Goal: Transaction & Acquisition: Obtain resource

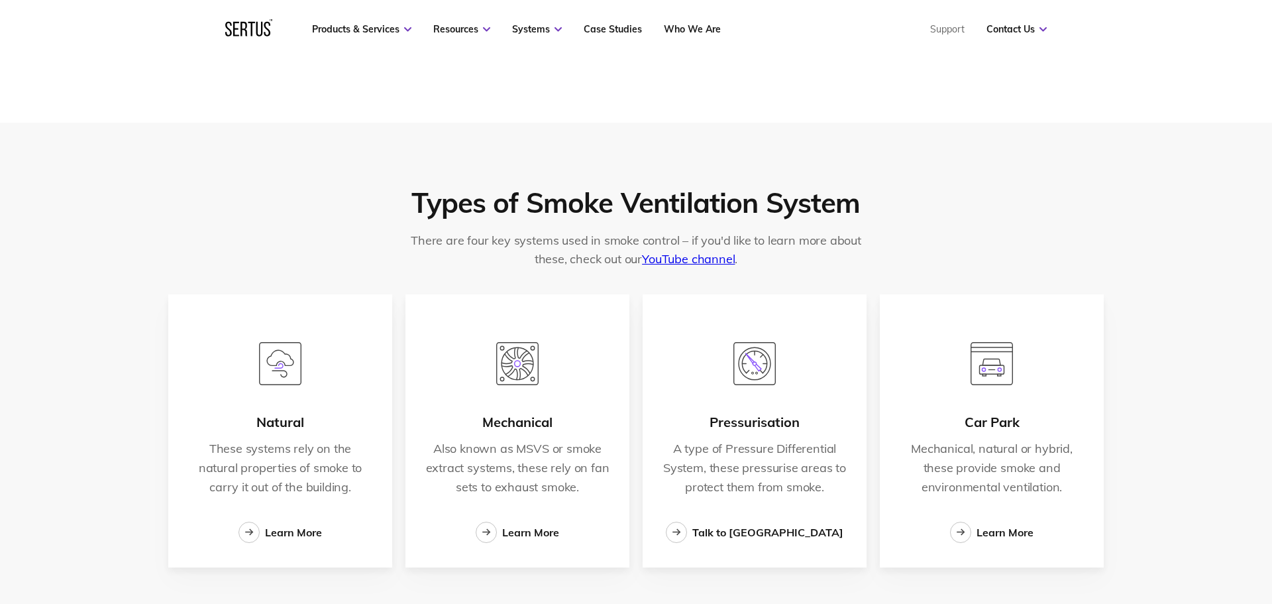
scroll to position [2093, 0]
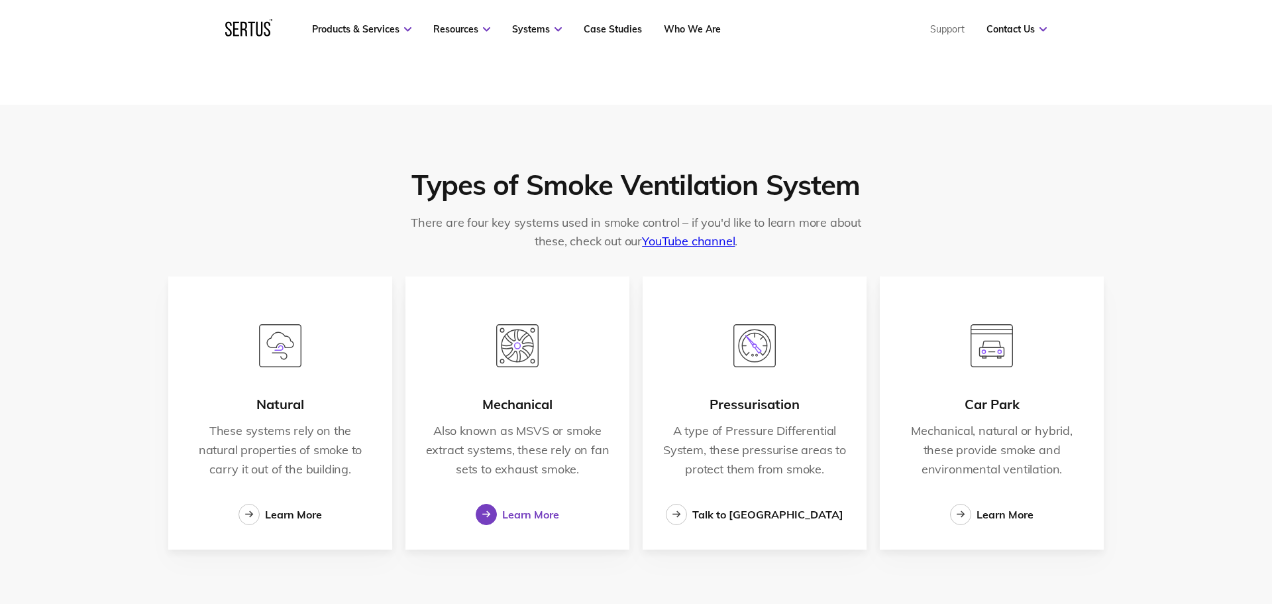
click at [523, 513] on div "Learn More" at bounding box center [530, 514] width 57 height 13
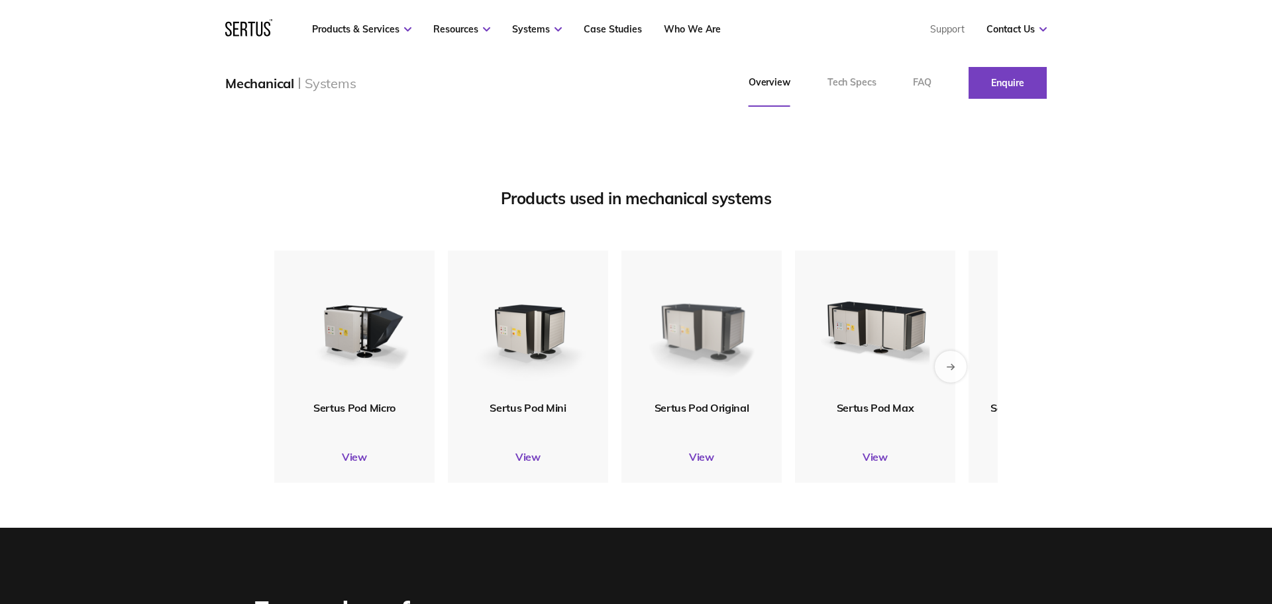
scroll to position [1557, 0]
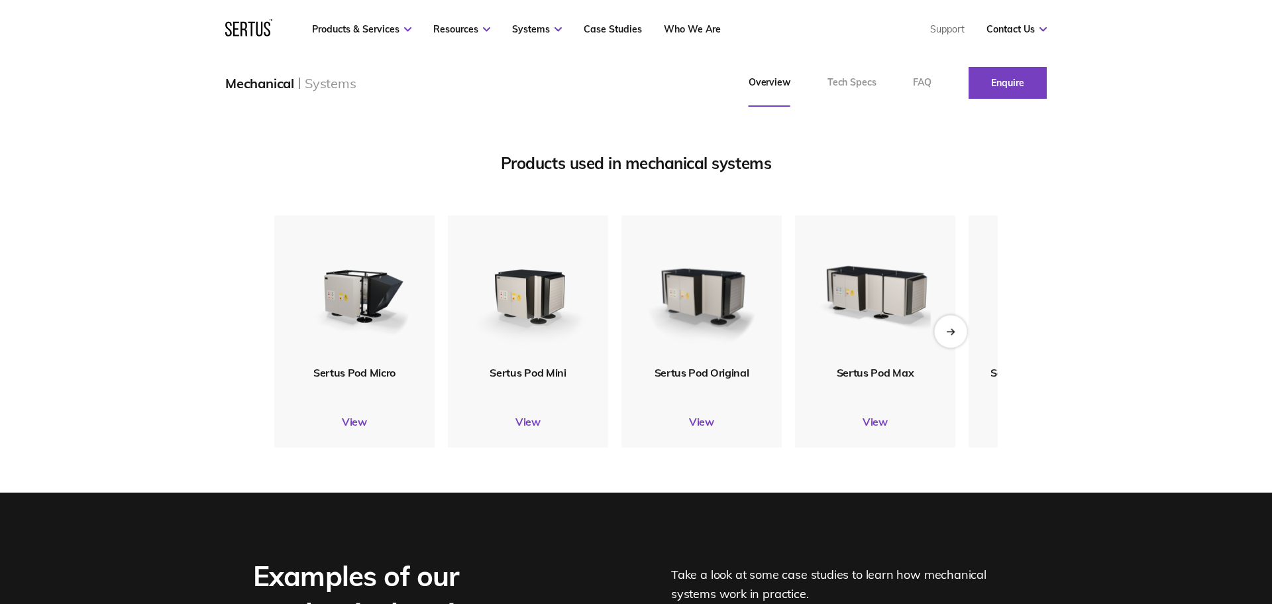
click at [957, 347] on div "Next slide" at bounding box center [950, 331] width 32 height 32
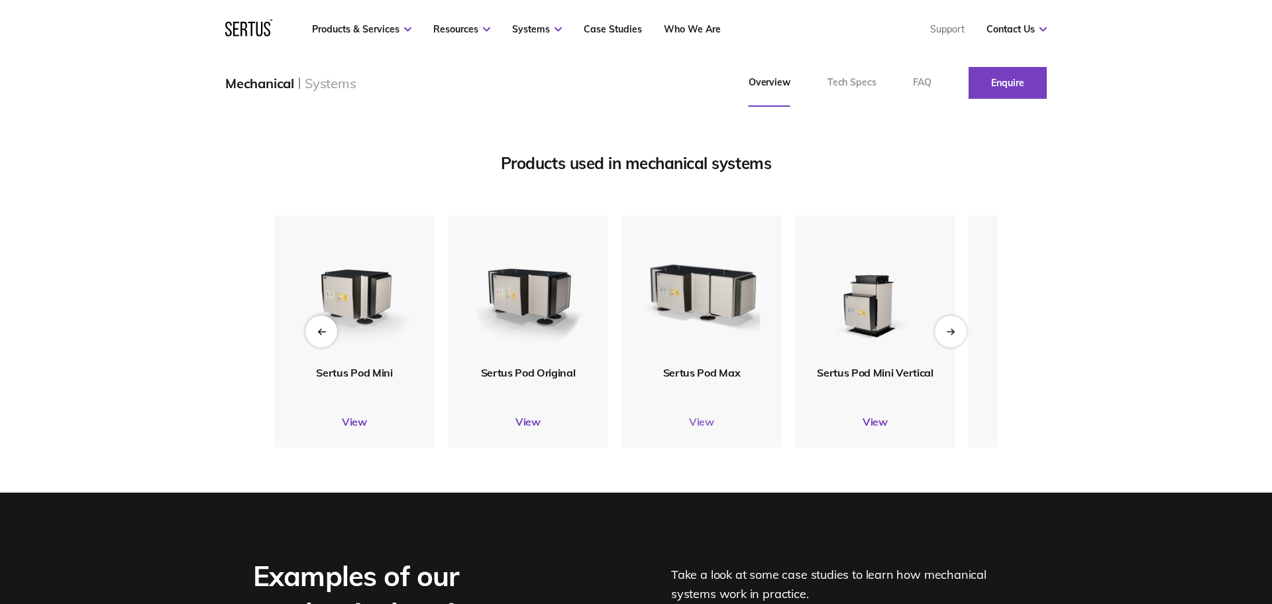
click at [708, 428] on link "View" at bounding box center [702, 421] width 160 height 13
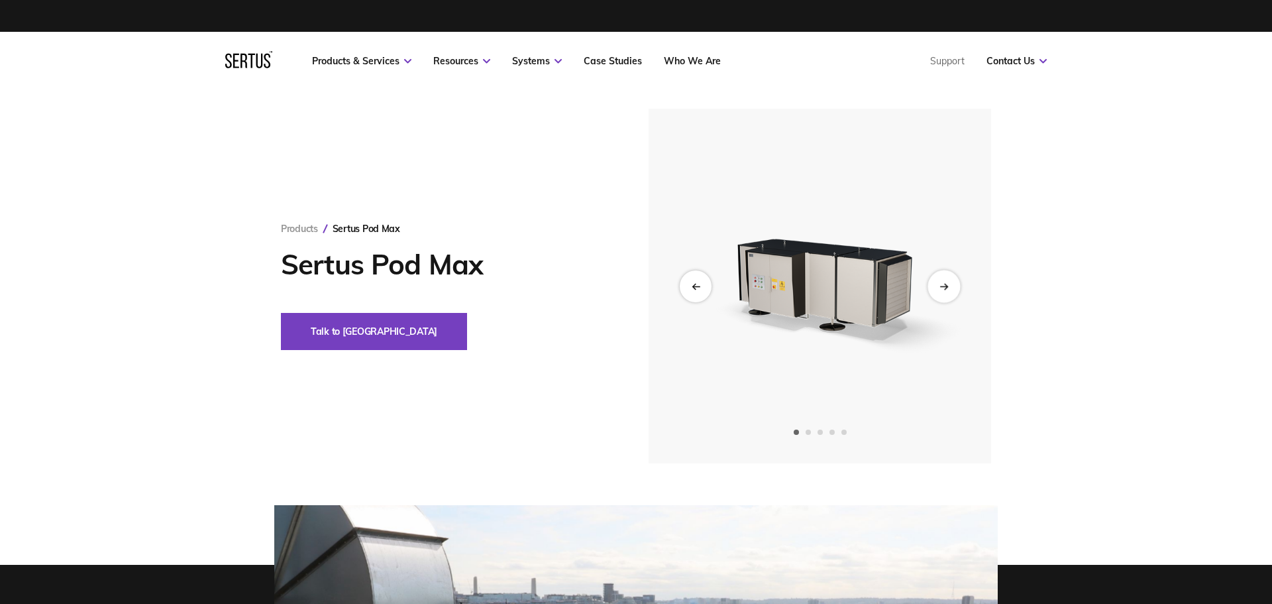
click at [946, 289] on icon "Next slide" at bounding box center [944, 285] width 9 height 7
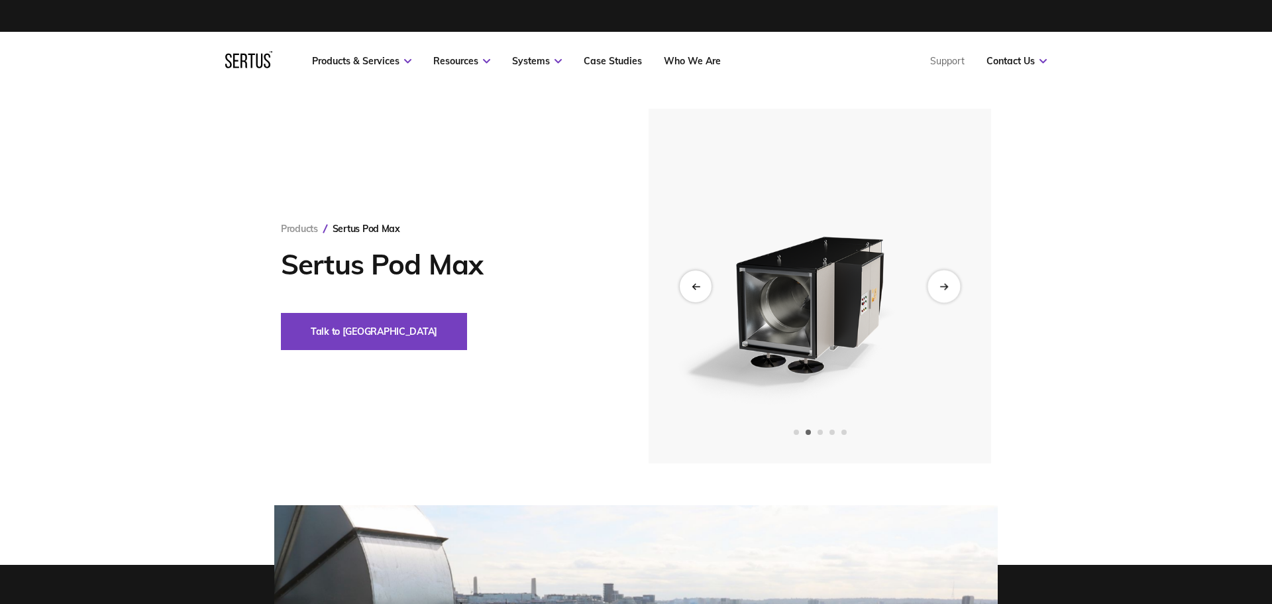
click at [946, 289] on icon "Next slide" at bounding box center [944, 285] width 9 height 7
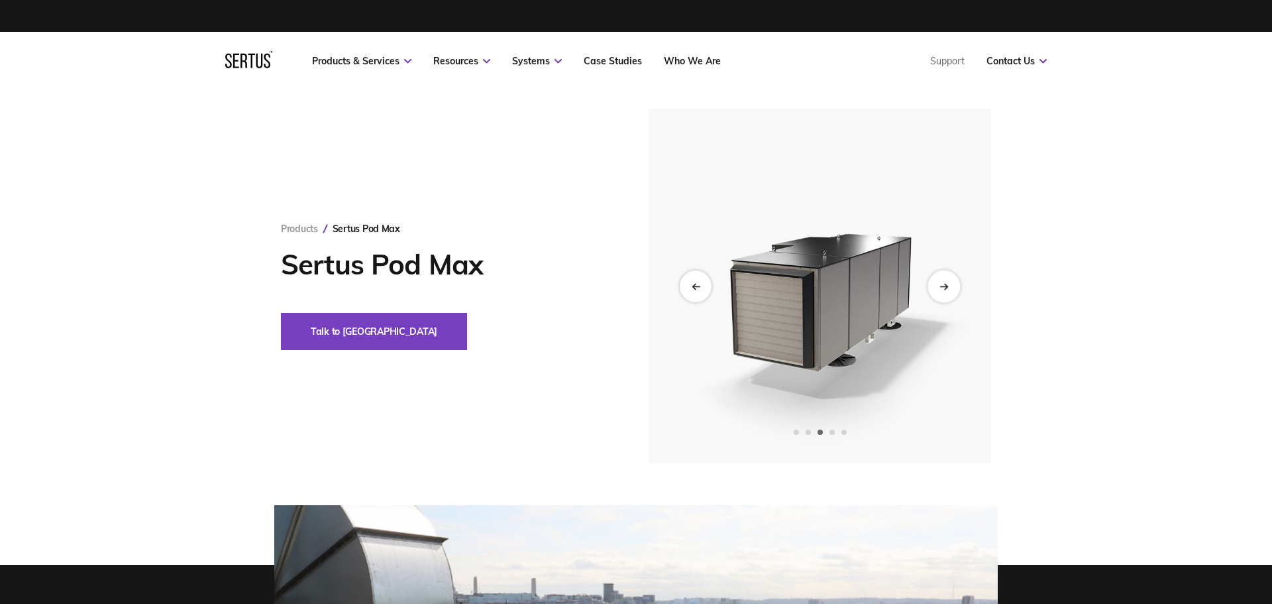
click at [946, 289] on icon "Next slide" at bounding box center [944, 285] width 9 height 7
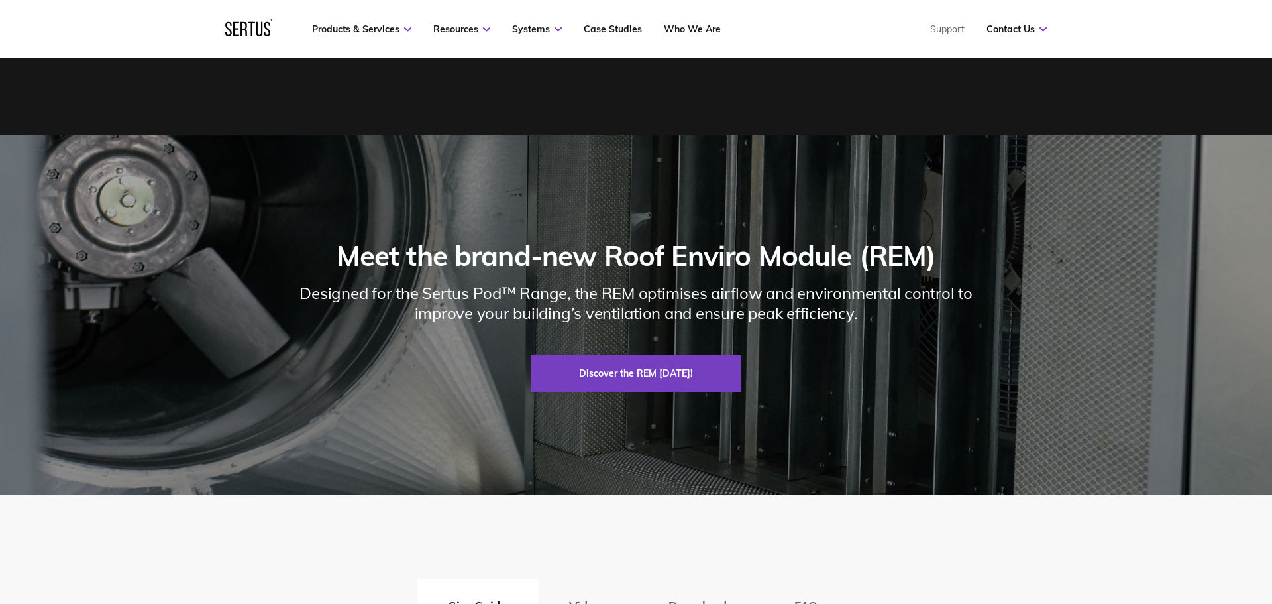
scroll to position [1768, 0]
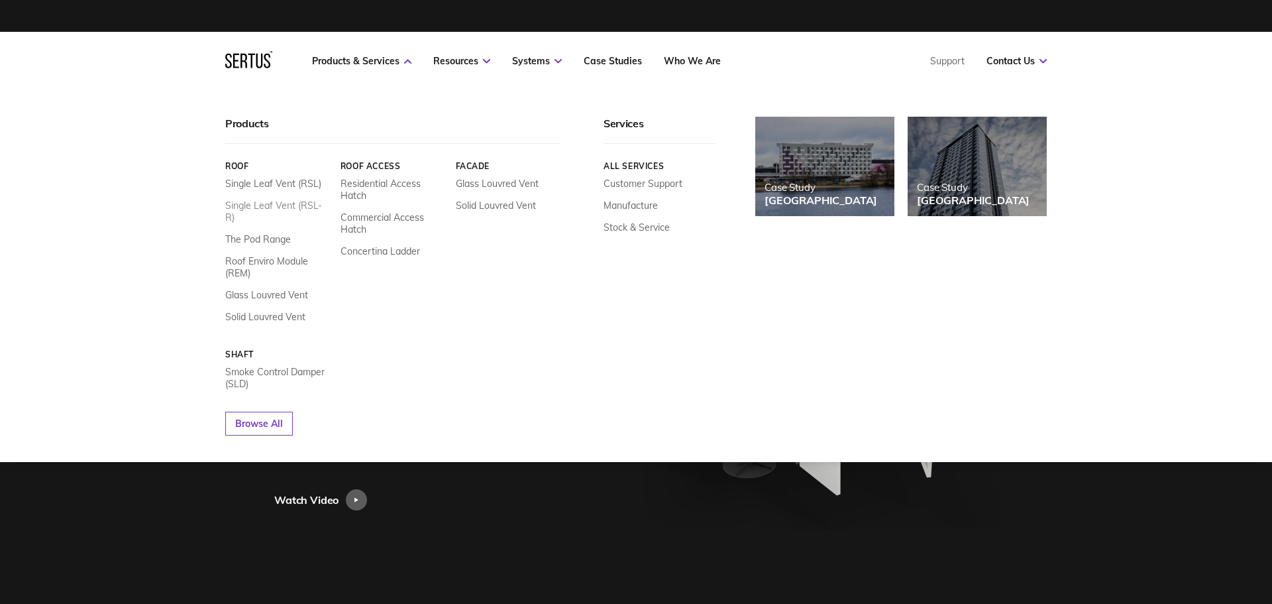
click at [297, 209] on link "Single Leaf Vent (RSL-R)" at bounding box center [277, 211] width 105 height 24
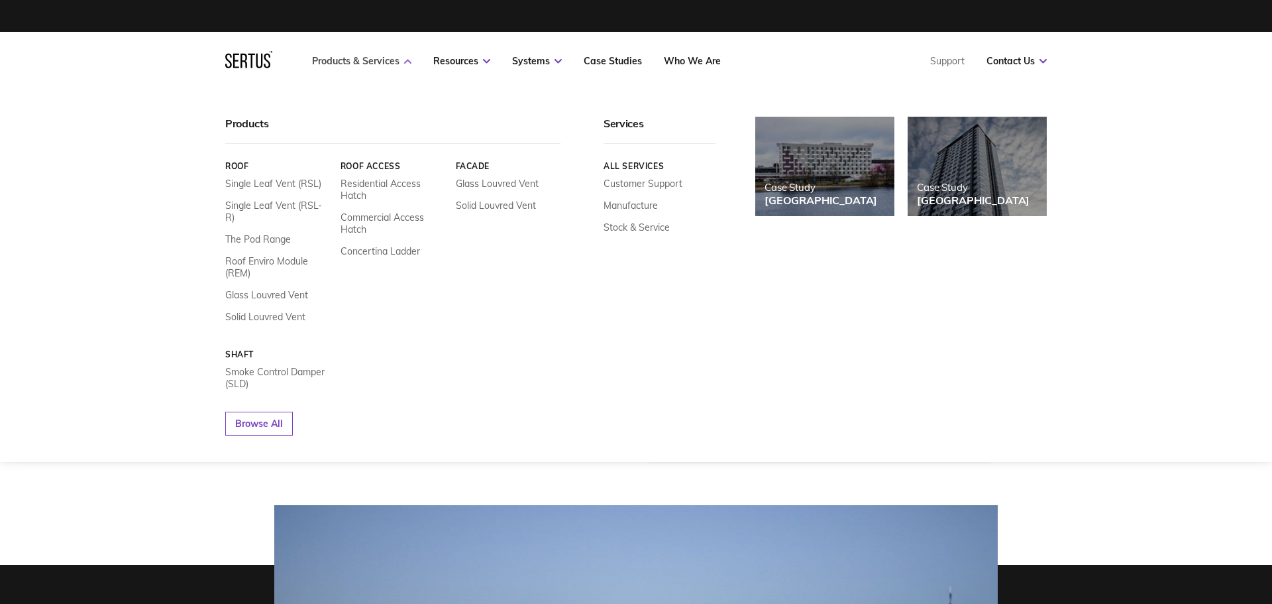
click at [379, 66] on link "Products & Services" at bounding box center [361, 61] width 99 height 12
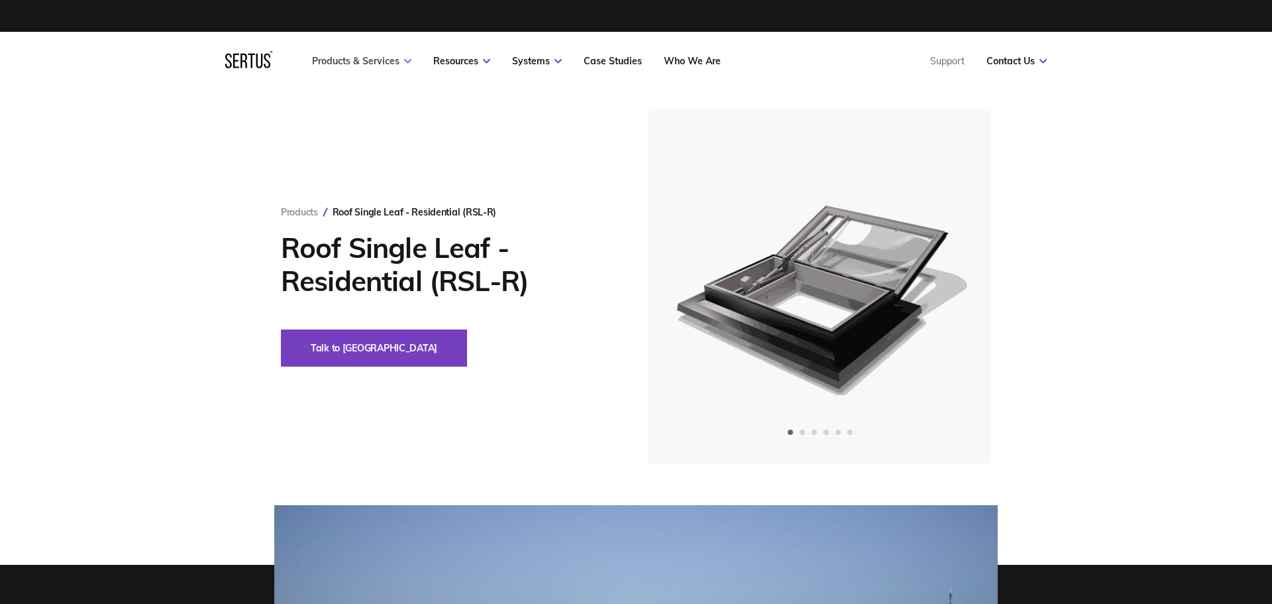
click at [379, 66] on link "Products & Services" at bounding box center [361, 61] width 99 height 12
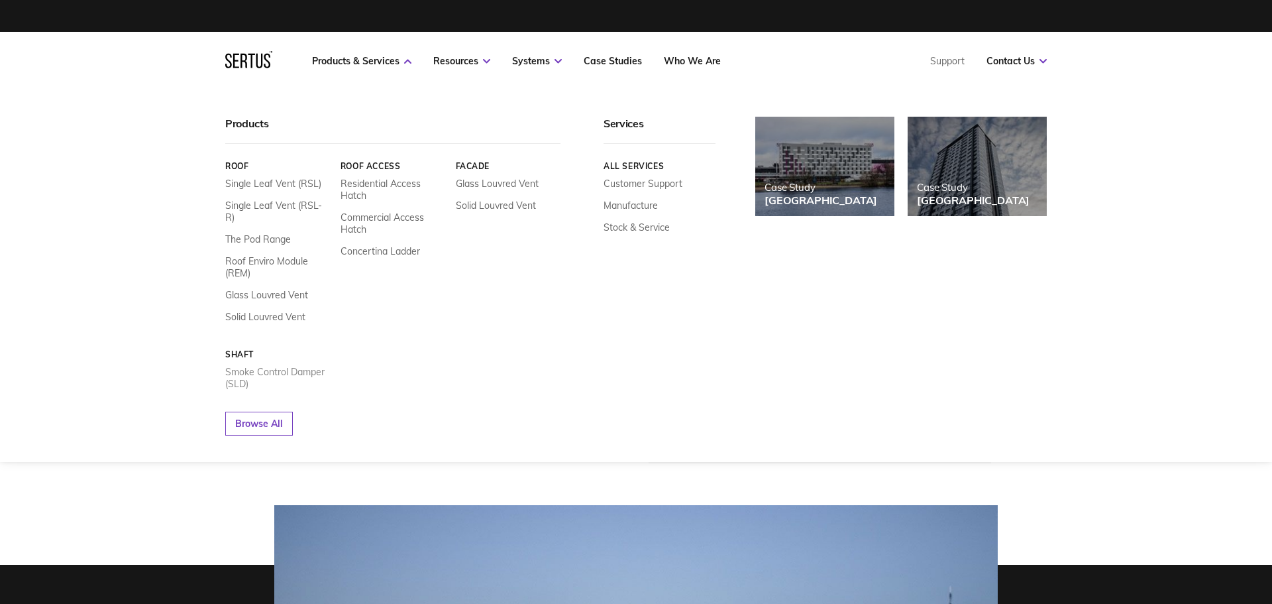
click at [276, 366] on link "Smoke Control Damper (SLD)" at bounding box center [277, 378] width 105 height 24
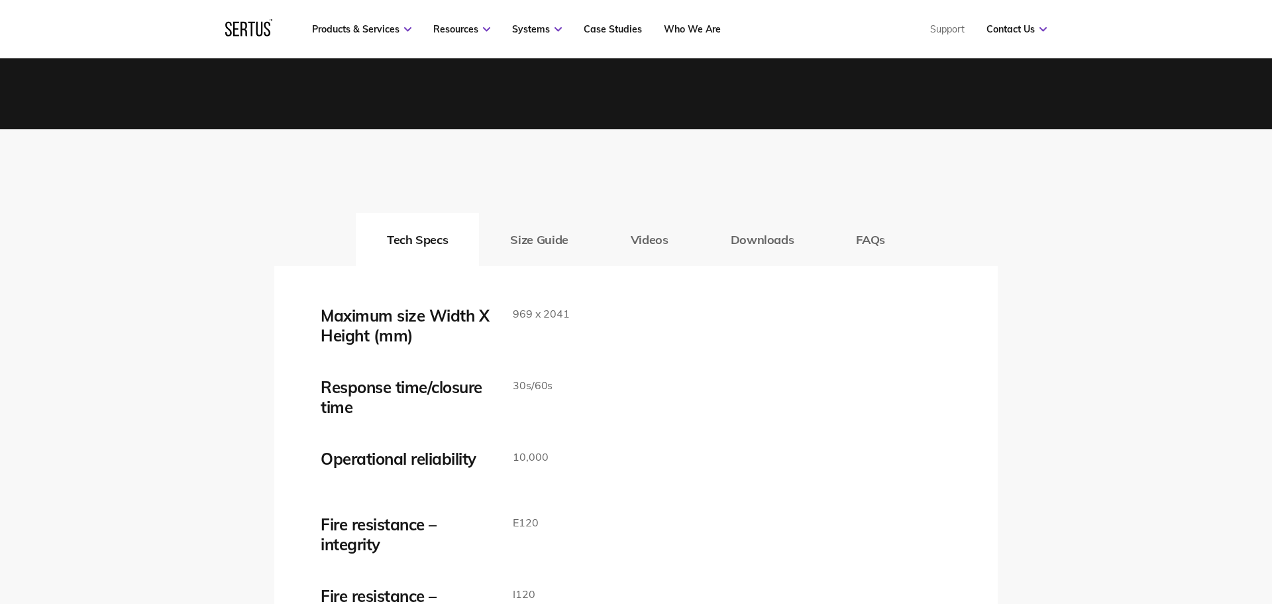
scroll to position [2044, 0]
click at [743, 243] on button "Downloads" at bounding box center [763, 238] width 126 height 53
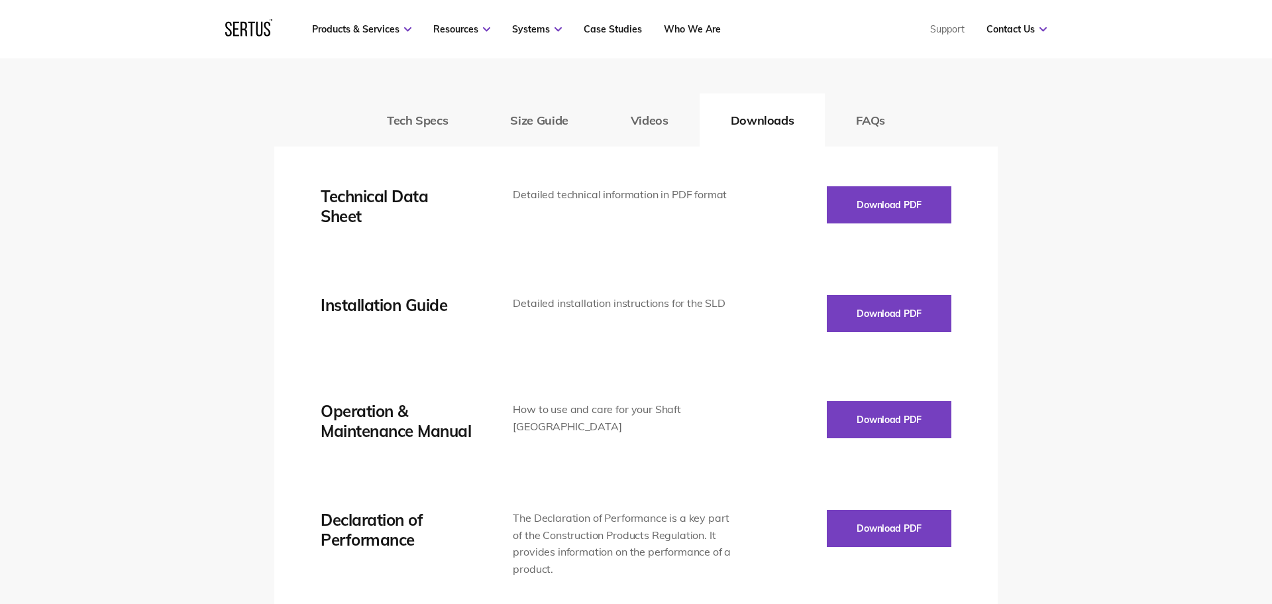
scroll to position [2218, 0]
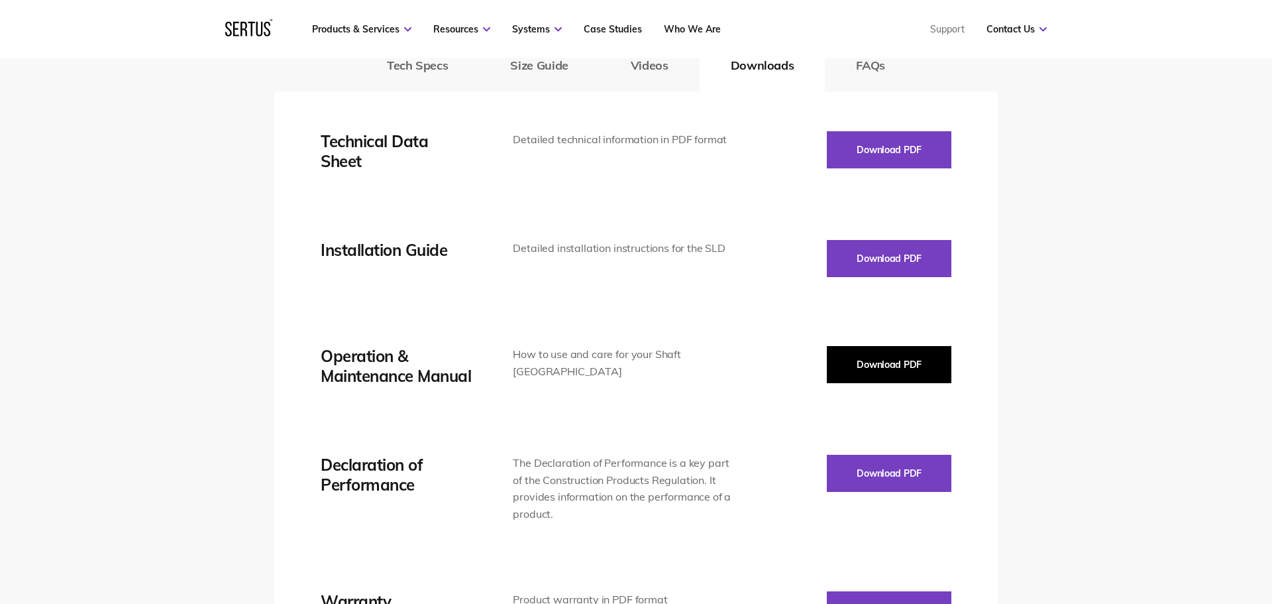
click at [887, 374] on button "Download PDF" at bounding box center [889, 364] width 125 height 37
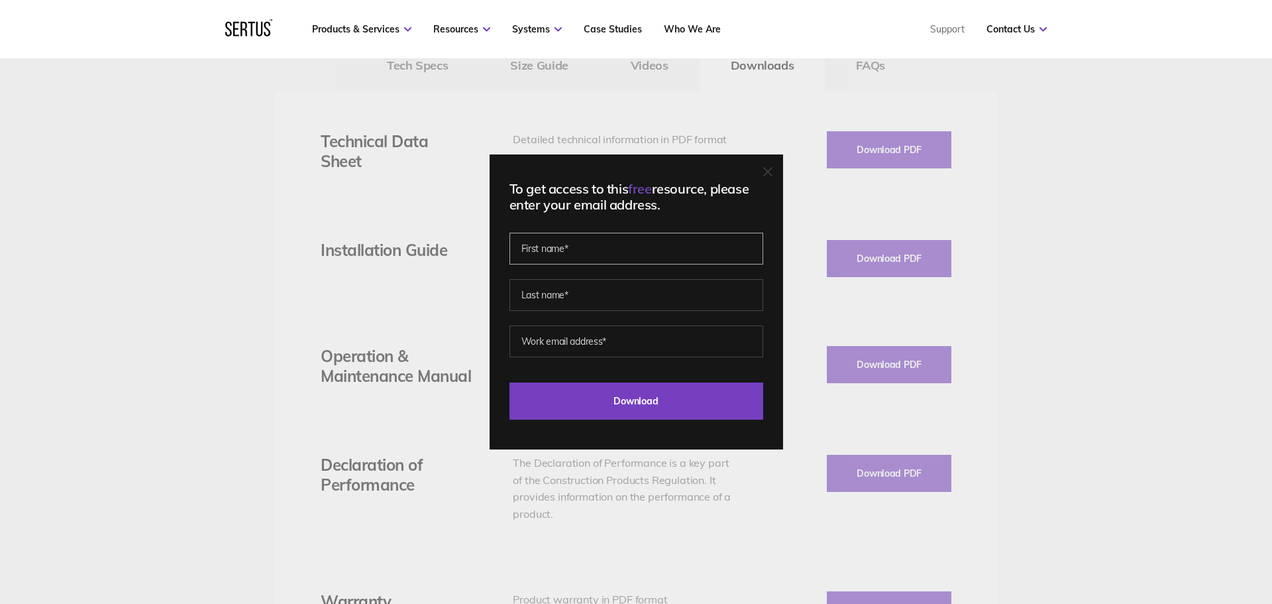
click at [643, 249] on input "text" at bounding box center [637, 249] width 254 height 32
click at [784, 549] on div "To get access to this free resource, please enter your email address. Last Down…" at bounding box center [636, 302] width 1272 height 604
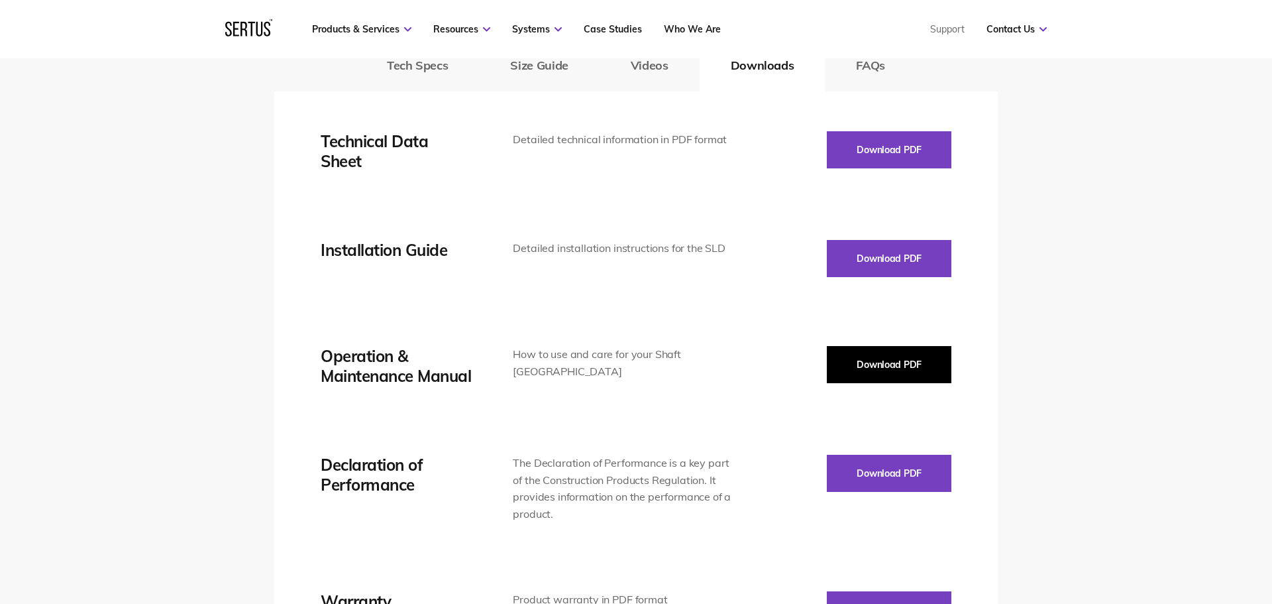
click at [860, 353] on button "Download PDF" at bounding box center [889, 364] width 125 height 37
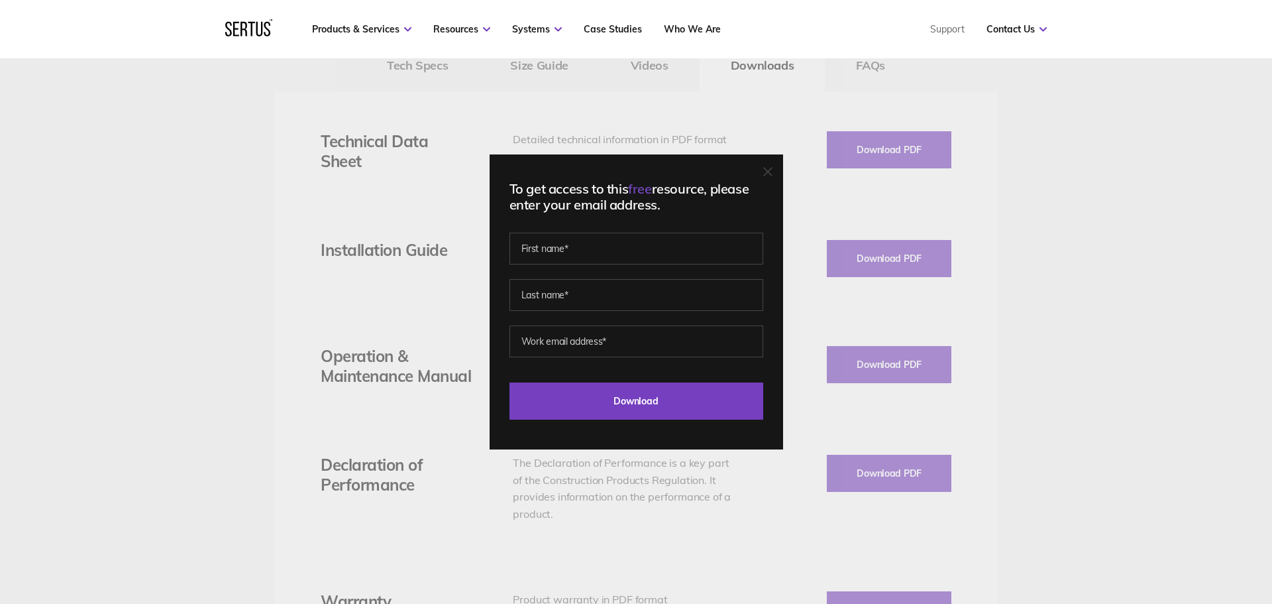
click at [764, 173] on icon at bounding box center [767, 171] width 9 height 9
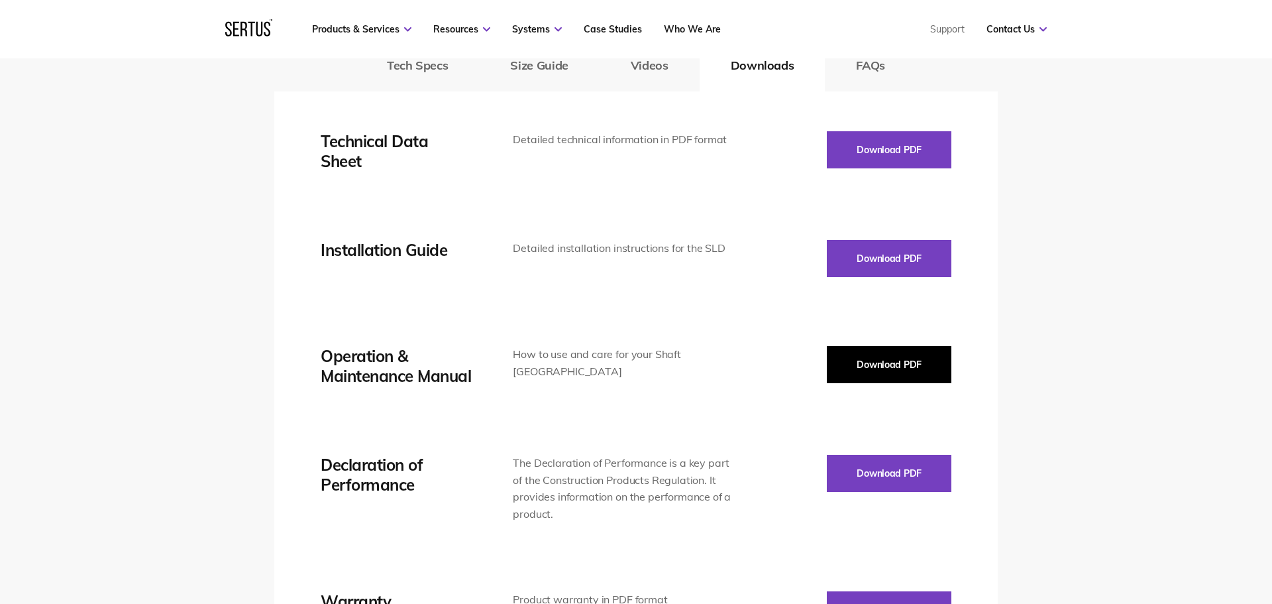
click at [880, 355] on button "Download PDF" at bounding box center [889, 364] width 125 height 37
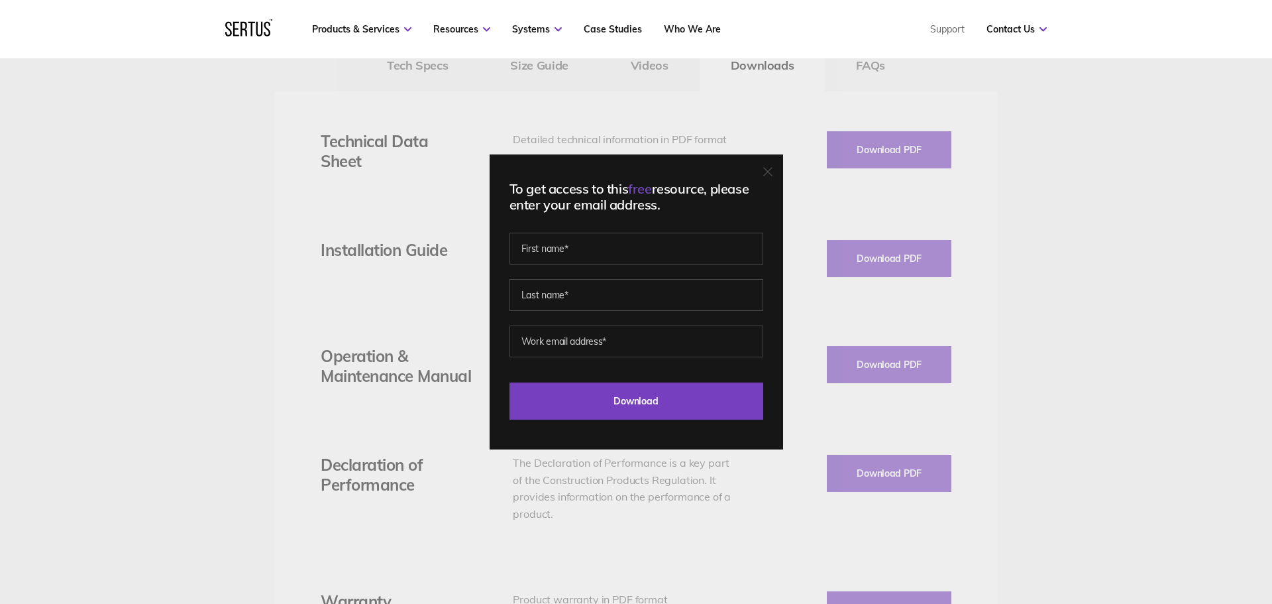
click at [765, 175] on icon at bounding box center [767, 171] width 9 height 9
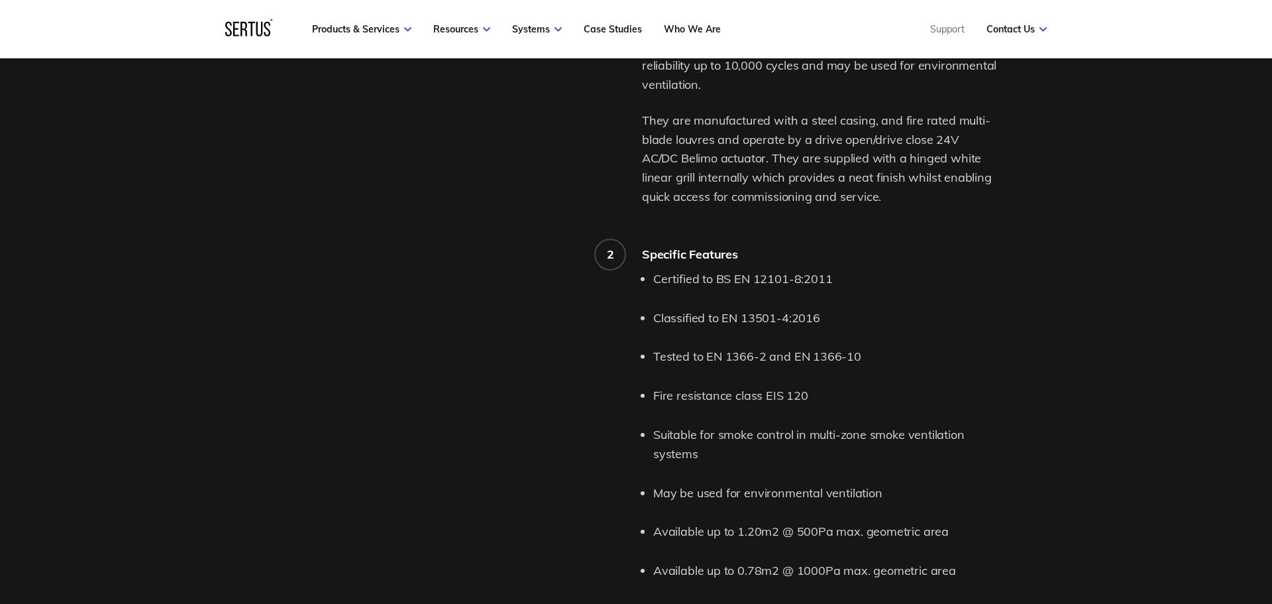
scroll to position [1233, 0]
